Goal: Find contact information: Obtain details needed to contact an individual or organization

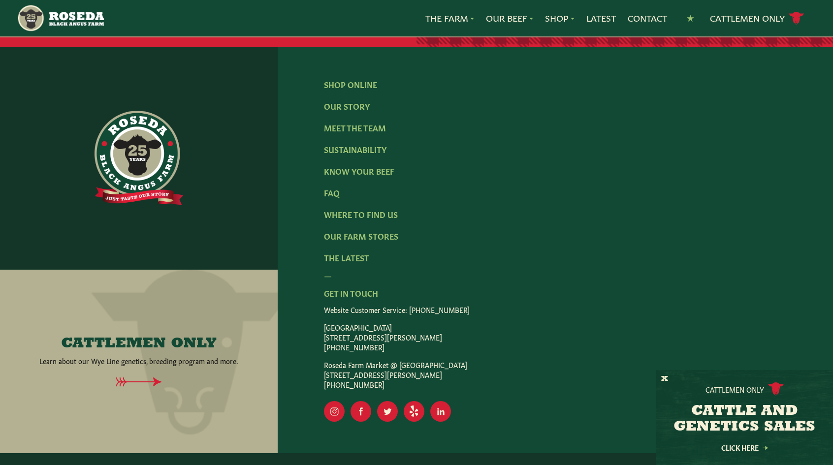
scroll to position [1594, 0]
click at [365, 230] on link "Our Farm Stores" at bounding box center [361, 235] width 74 height 11
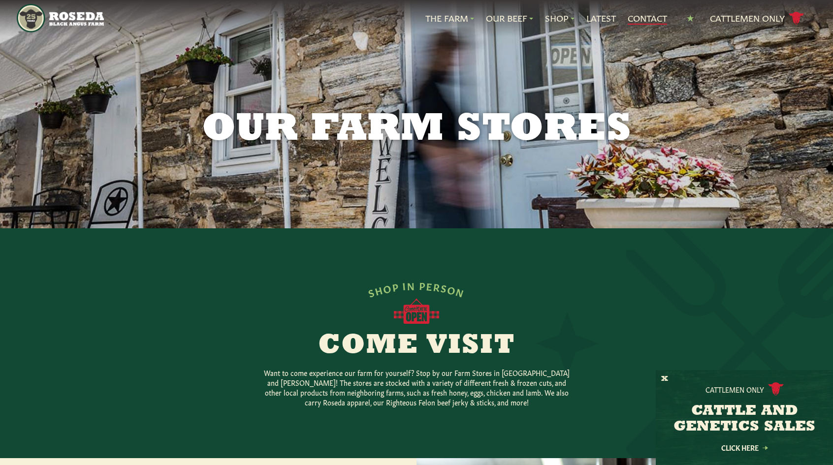
click at [643, 18] on link "Contact" at bounding box center [647, 18] width 39 height 13
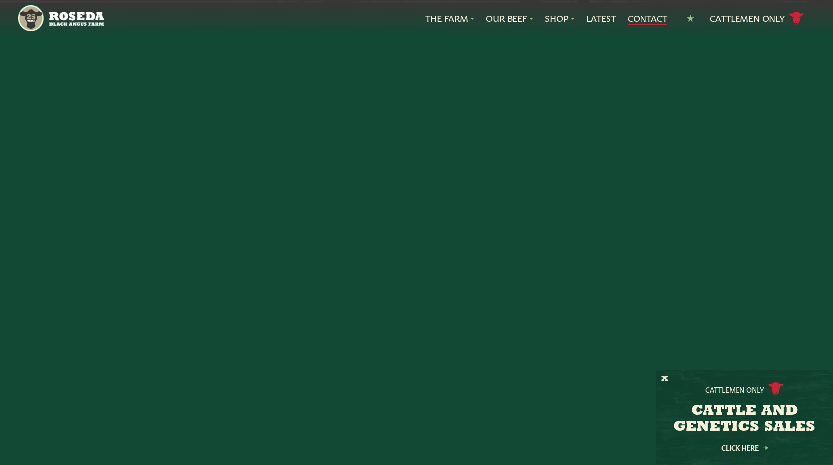
click at [643, 18] on link "Contact" at bounding box center [647, 18] width 39 height 13
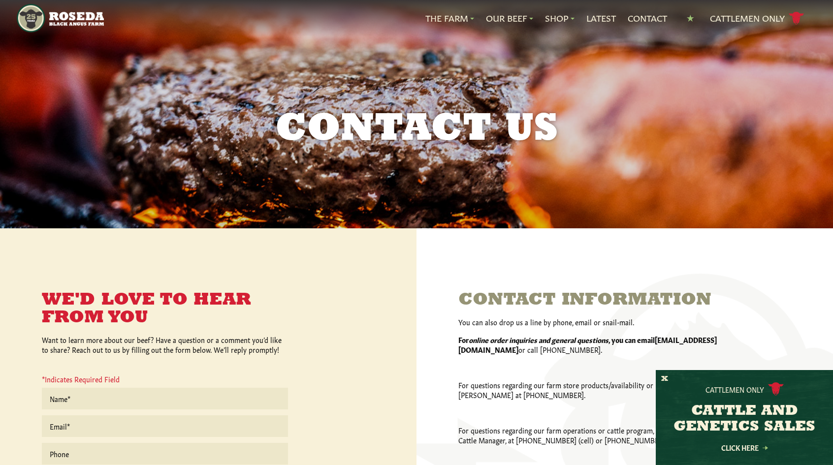
click at [69, 19] on img "Main Navigation" at bounding box center [60, 18] width 87 height 29
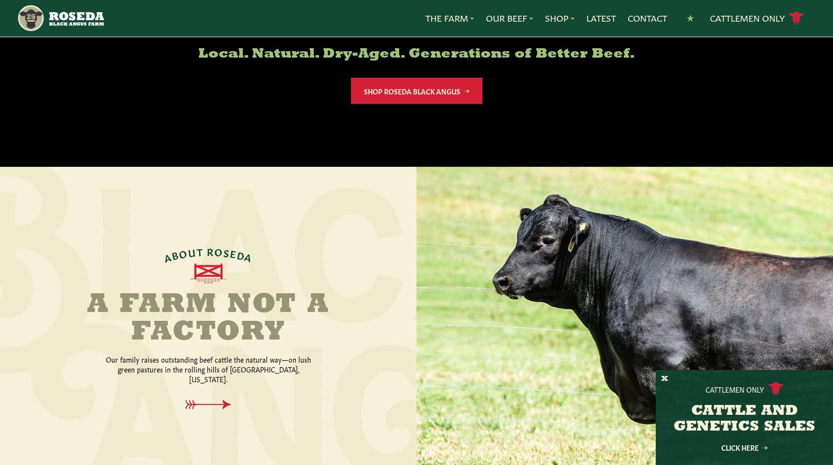
scroll to position [242, 0]
click at [429, 92] on link "Shop Roseda Black Angus" at bounding box center [416, 91] width 131 height 26
